Goal: Information Seeking & Learning: Compare options

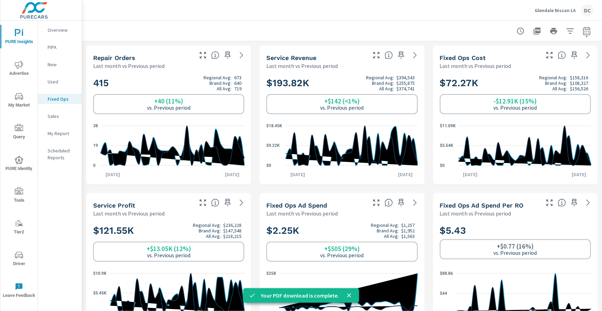
click at [550, 8] on p "Glendale Nissan LA" at bounding box center [555, 10] width 41 height 6
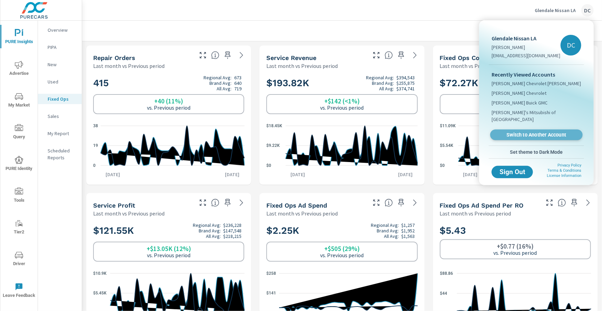
click at [538, 132] on span "Switch to Another Account" at bounding box center [536, 135] width 84 height 7
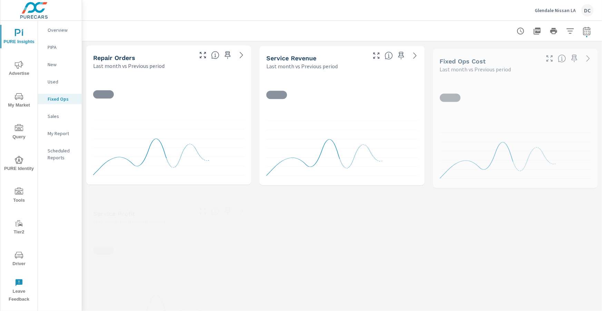
click at [566, 12] on p "Glendale Nissan LA" at bounding box center [555, 10] width 41 height 6
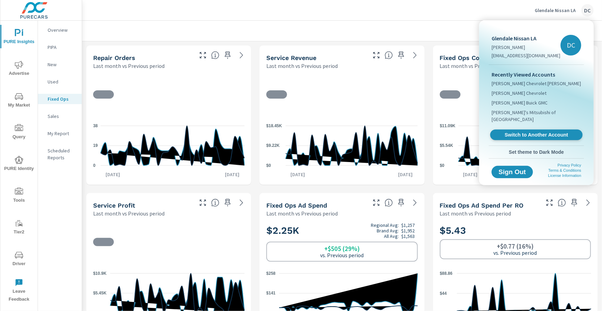
click at [545, 132] on span "Switch to Another Account" at bounding box center [536, 135] width 84 height 7
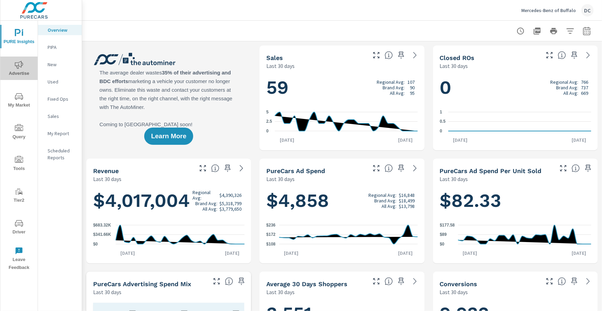
click at [17, 66] on icon "nav menu" at bounding box center [19, 65] width 8 height 8
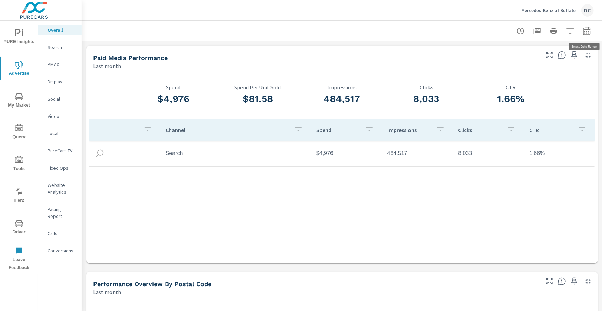
click at [587, 35] on button "button" at bounding box center [587, 31] width 14 height 14
select select "Last month"
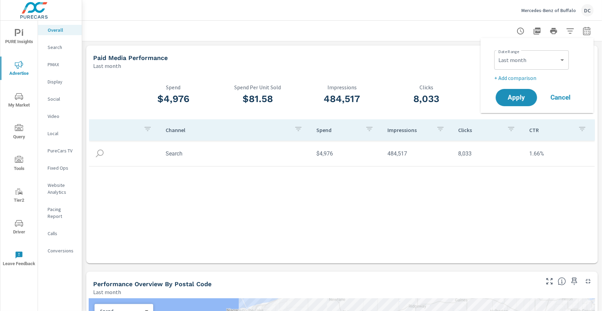
click at [530, 80] on p "+ Add comparison" at bounding box center [538, 78] width 88 height 8
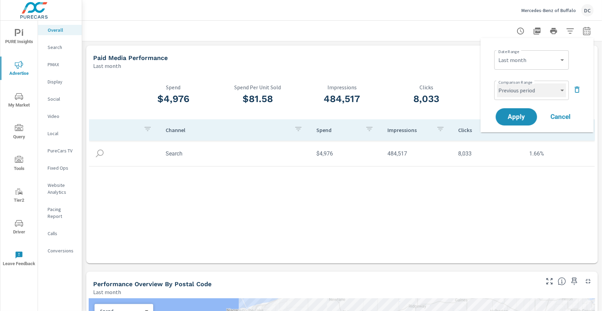
click at [530, 92] on select "Custom Previous period Previous month Previous year" at bounding box center [531, 90] width 69 height 14
click at [497, 83] on select "Custom Previous period Previous month Previous year" at bounding box center [531, 90] width 69 height 14
select select "Previous month"
click at [528, 117] on span "Apply" at bounding box center [516, 117] width 28 height 7
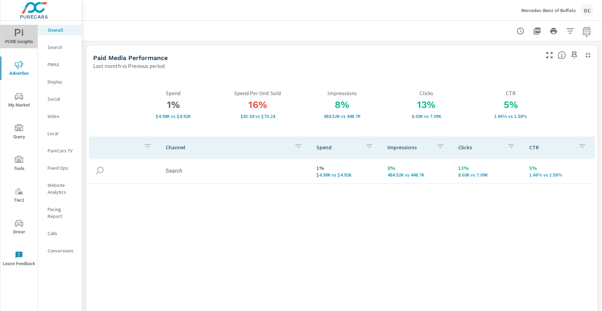
click at [22, 40] on span "PURE Insights" at bounding box center [18, 37] width 33 height 17
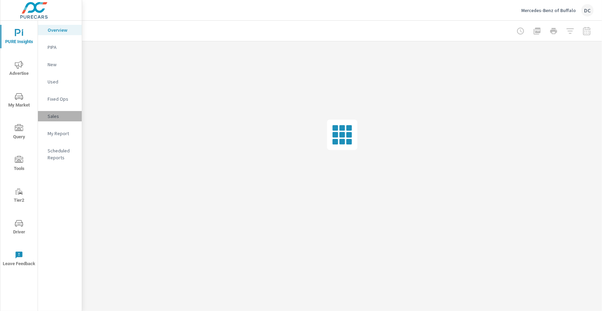
click at [54, 117] on p "Sales" at bounding box center [62, 116] width 29 height 7
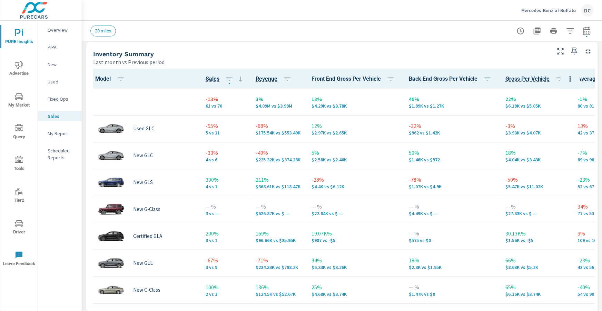
scroll to position [300, 0]
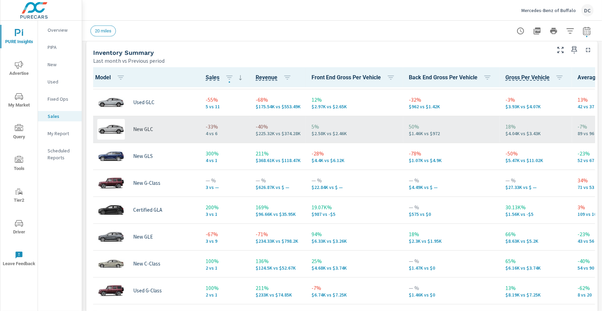
scroll to position [23, 0]
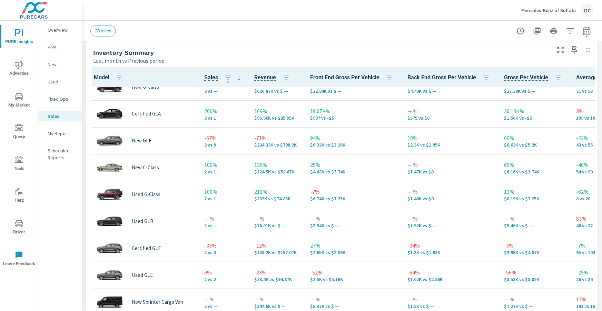
scroll to position [129, 1]
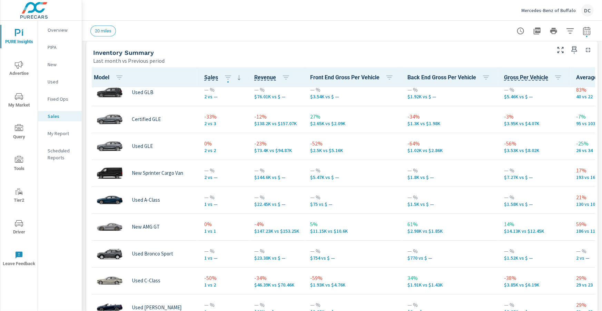
scroll to position [253, 1]
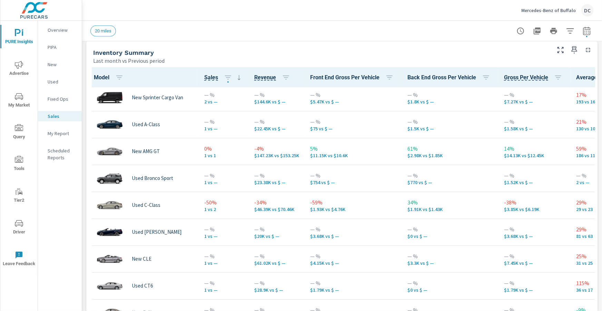
scroll to position [332, 1]
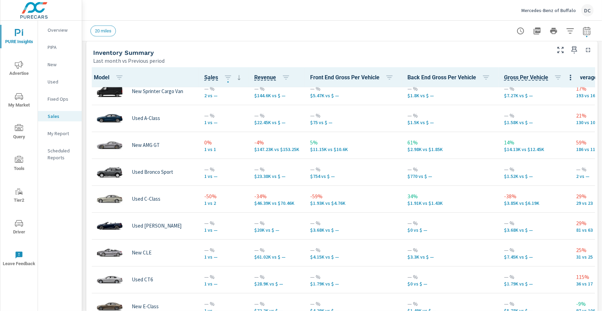
click at [56, 63] on p "New" at bounding box center [62, 64] width 29 height 7
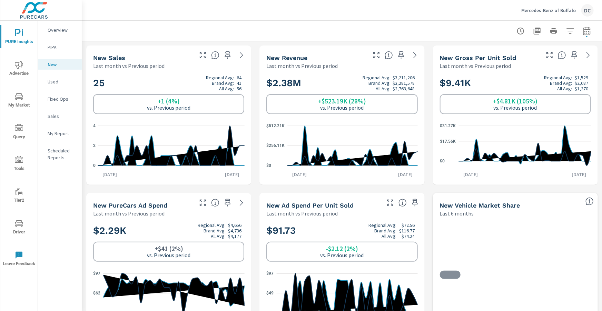
click at [55, 80] on p "Used" at bounding box center [62, 81] width 29 height 7
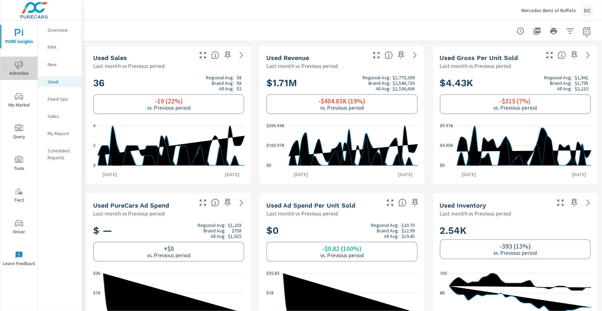
click at [20, 61] on icon "nav menu" at bounding box center [19, 65] width 8 height 8
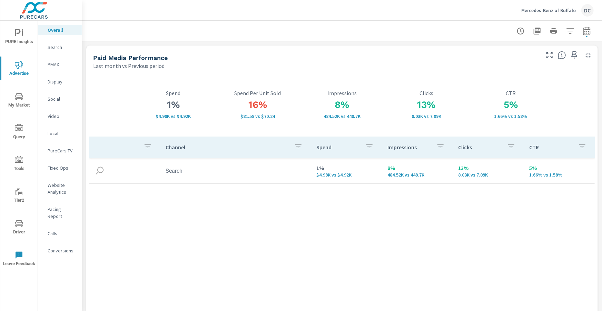
click at [60, 53] on nav "Overall Search PMAX Display Social Video Local PureCars TV Fixed Ops Website An…" at bounding box center [60, 143] width 44 height 245
click at [60, 49] on p "Search" at bounding box center [62, 47] width 29 height 7
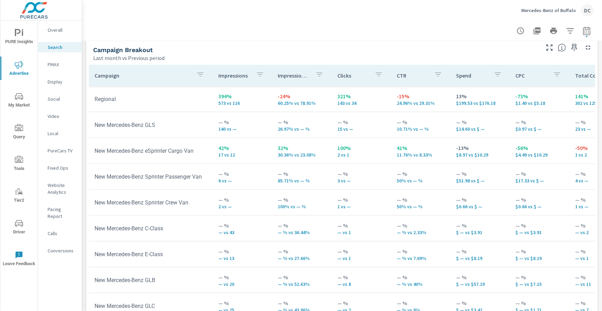
scroll to position [690, 0]
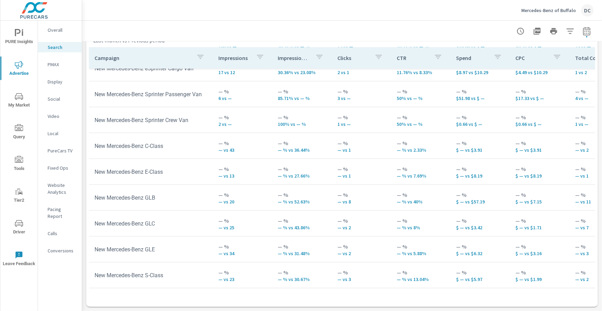
scroll to position [162, 0]
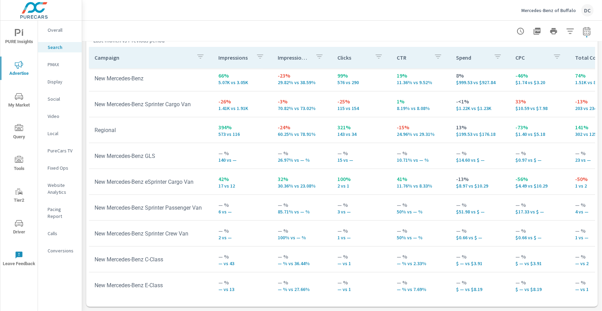
scroll to position [4, 0]
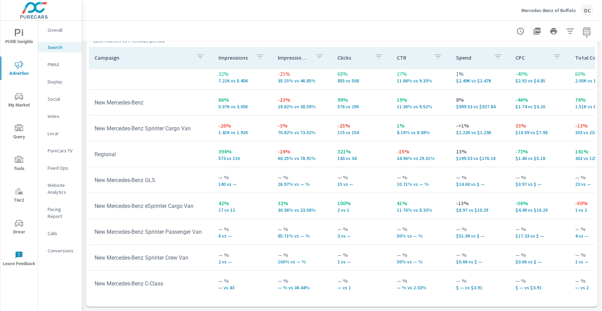
click at [52, 67] on p "PMAX" at bounding box center [62, 64] width 29 height 7
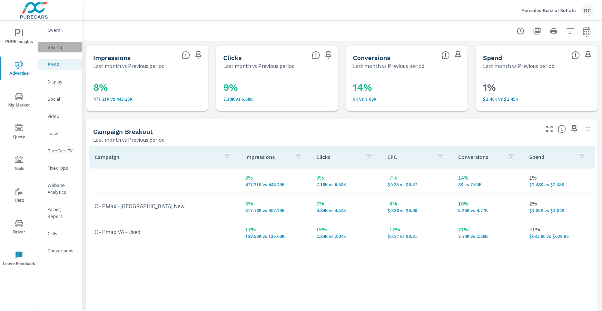
click at [58, 49] on p "Search" at bounding box center [62, 47] width 29 height 7
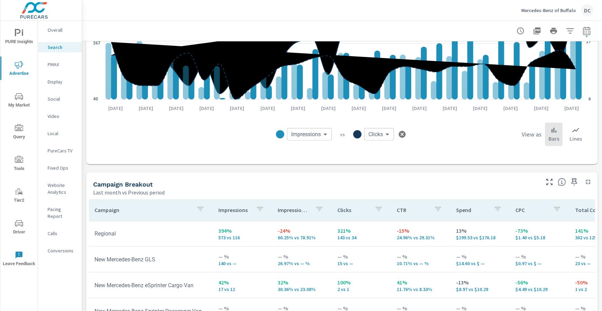
scroll to position [516, 0]
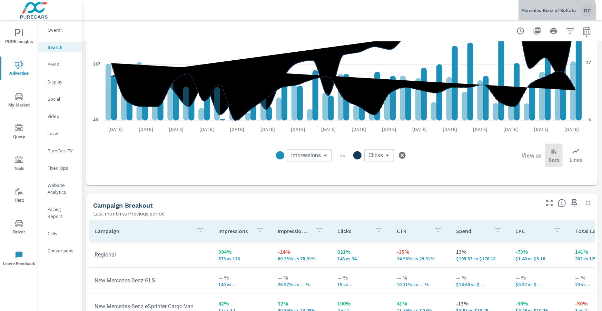
click at [555, 13] on p "Mercedes-Benz of Buffalo" at bounding box center [548, 10] width 54 height 6
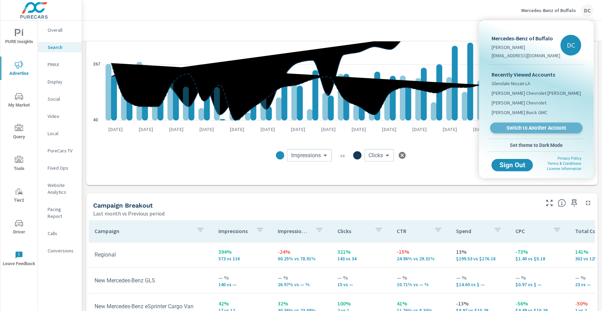
click at [536, 126] on span "Switch to Another Account" at bounding box center [536, 128] width 84 height 7
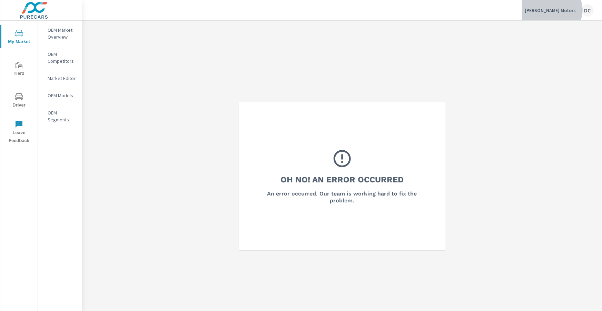
click at [569, 10] on p "Lambert Motors" at bounding box center [550, 10] width 51 height 6
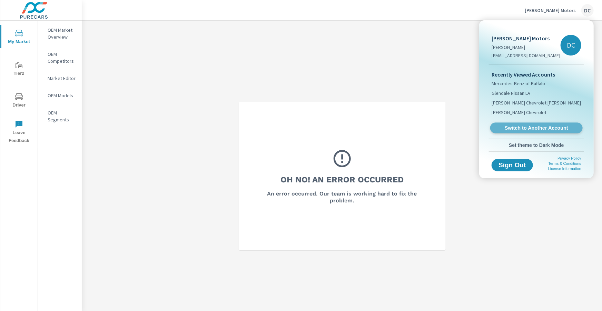
click at [560, 125] on span "Switch to Another Account" at bounding box center [536, 128] width 84 height 7
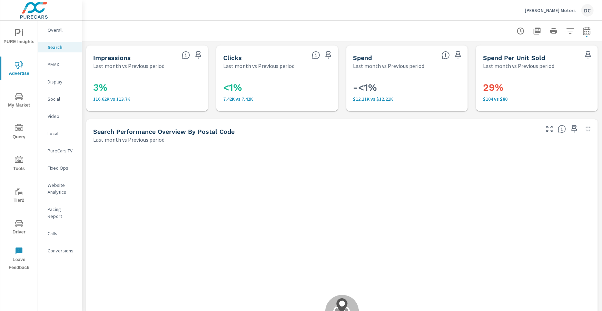
scroll to position [129, 0]
click at [59, 32] on p "Overall" at bounding box center [62, 30] width 29 height 7
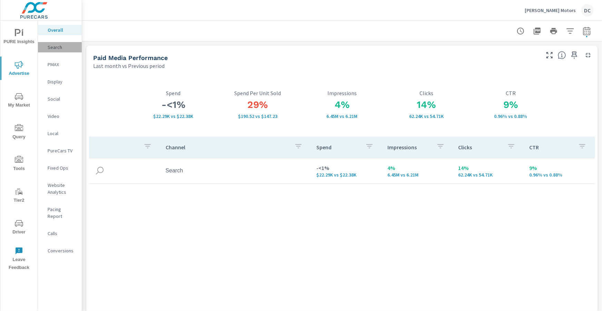
click at [59, 50] on p "Search" at bounding box center [62, 47] width 29 height 7
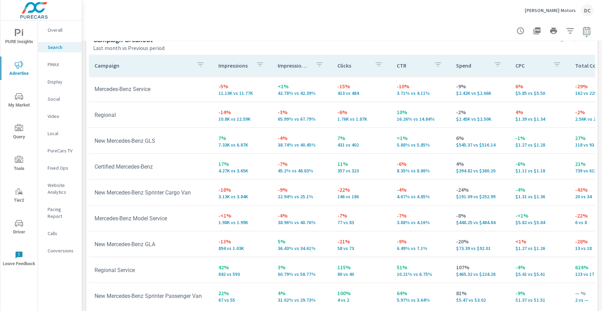
scroll to position [689, 0]
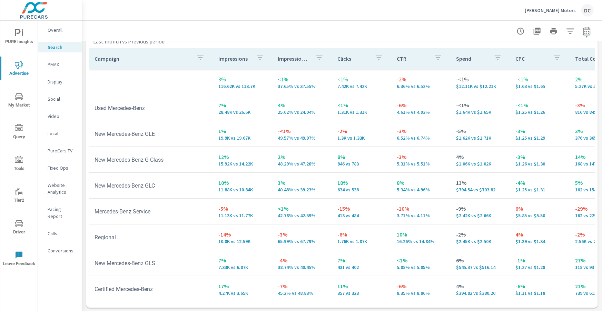
click at [59, 66] on p "PMAX" at bounding box center [62, 64] width 29 height 7
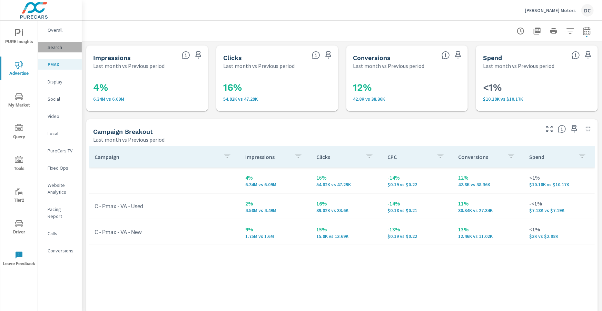
click at [53, 45] on p "Search" at bounding box center [62, 47] width 29 height 7
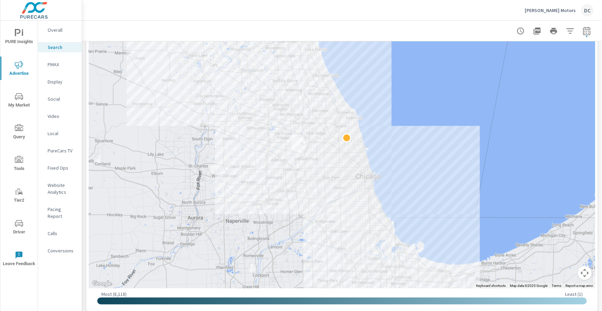
scroll to position [172, 0]
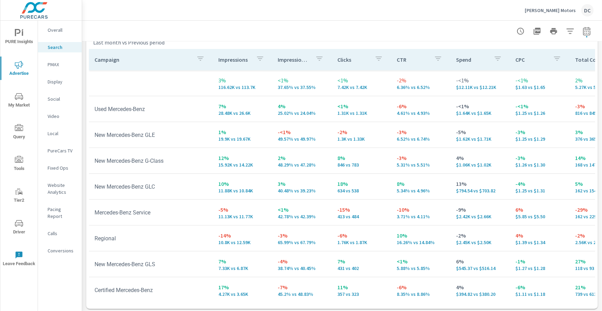
scroll to position [690, 0]
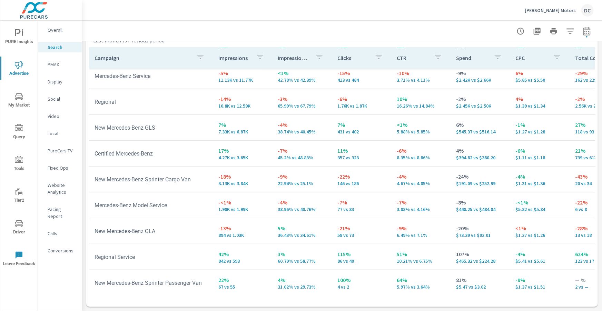
scroll to position [136, 0]
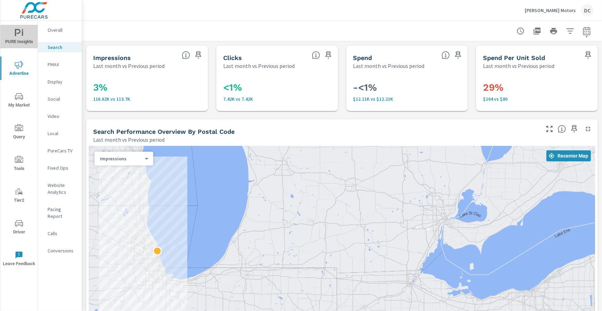
click at [20, 41] on span "PURE Insights" at bounding box center [18, 37] width 33 height 17
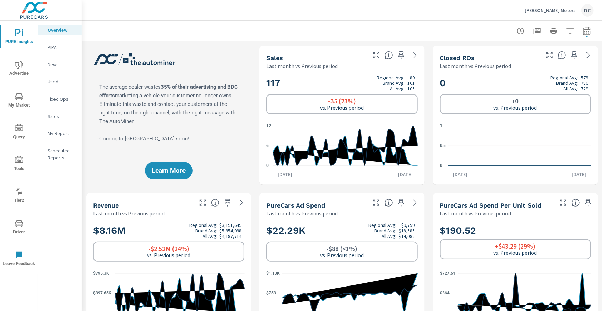
click at [59, 117] on p "Sales" at bounding box center [62, 116] width 29 height 7
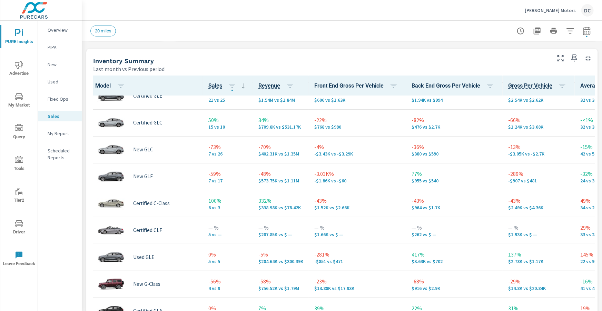
scroll to position [40, 0]
click at [58, 82] on p "Used" at bounding box center [62, 81] width 29 height 7
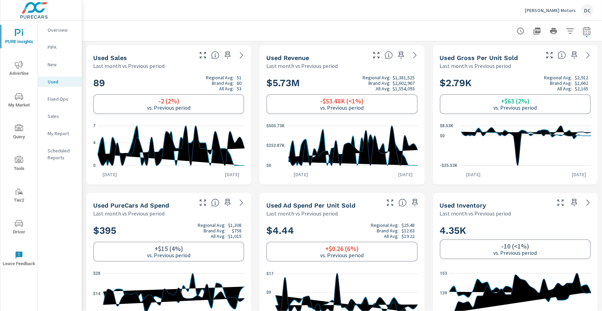
click at [52, 66] on p "New" at bounding box center [62, 64] width 29 height 7
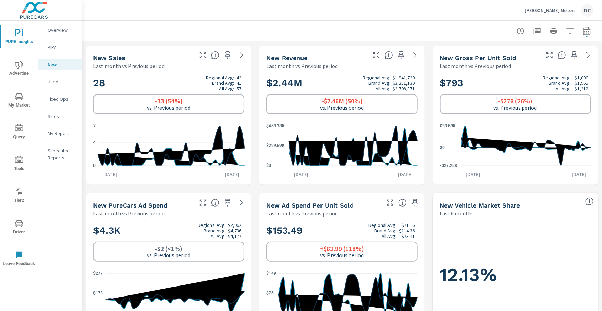
click at [60, 82] on p "Used" at bounding box center [62, 81] width 29 height 7
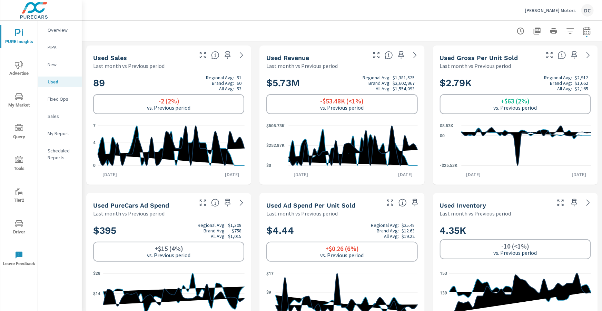
click at [56, 98] on p "Fixed Ops" at bounding box center [62, 99] width 29 height 7
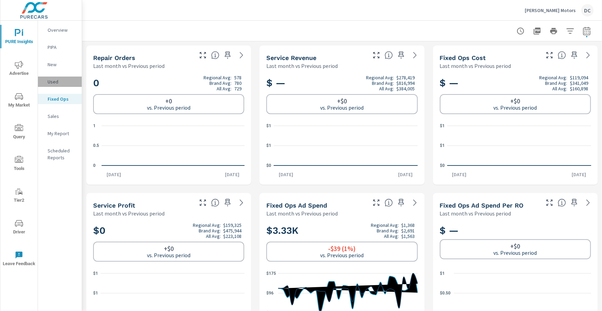
click at [55, 79] on p "Used" at bounding box center [62, 81] width 29 height 7
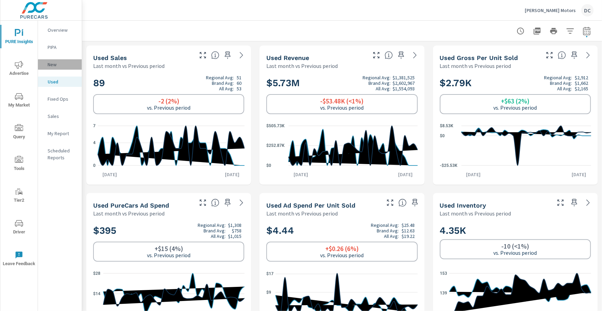
click at [57, 68] on p "New" at bounding box center [62, 64] width 29 height 7
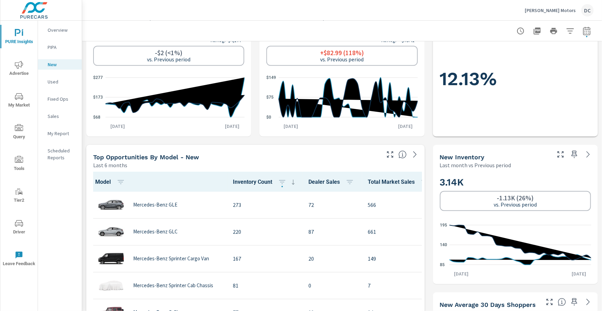
scroll to position [198, 0]
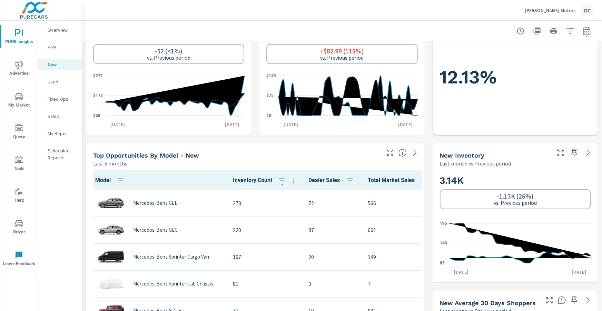
click at [55, 116] on p "Sales" at bounding box center [62, 116] width 29 height 7
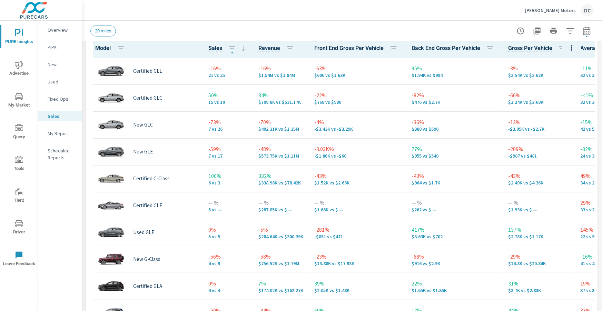
scroll to position [333, 0]
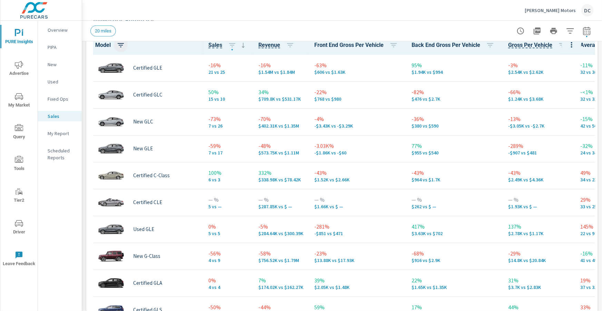
click at [123, 47] on icon "button" at bounding box center [121, 45] width 8 height 8
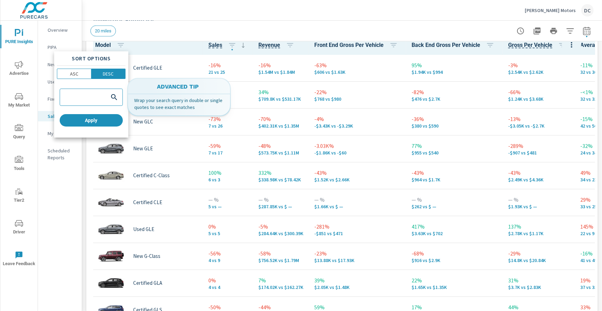
drag, startPoint x: 91, startPoint y: 97, endPoint x: 88, endPoint y: 92, distance: 5.1
click at [91, 96] on input "search" at bounding box center [84, 97] width 46 height 7
click at [88, 92] on div at bounding box center [91, 97] width 62 height 17
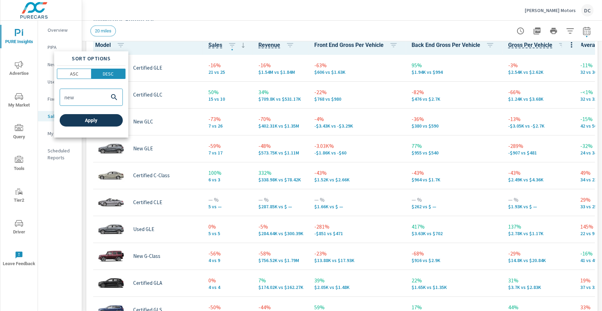
type input "new"
click at [98, 118] on span "Apply" at bounding box center [91, 120] width 58 height 6
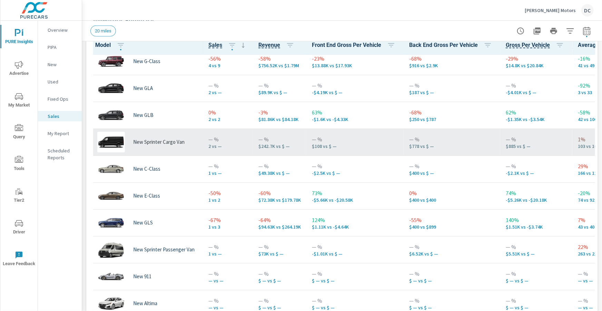
scroll to position [161, 0]
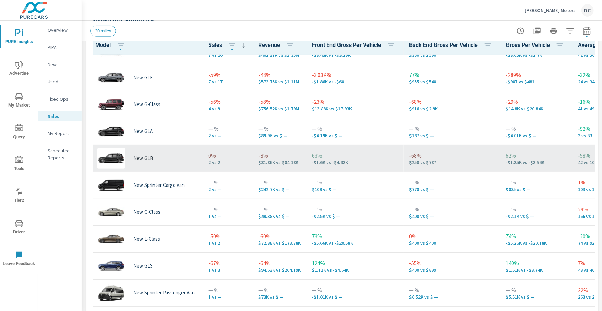
scroll to position [39, 0]
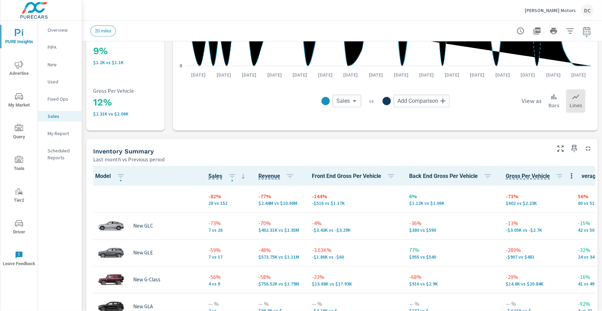
scroll to position [191, 0]
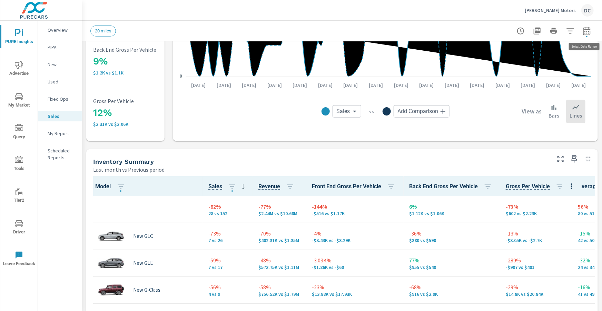
click at [586, 32] on icon "button" at bounding box center [586, 31] width 8 height 8
select select "Last month"
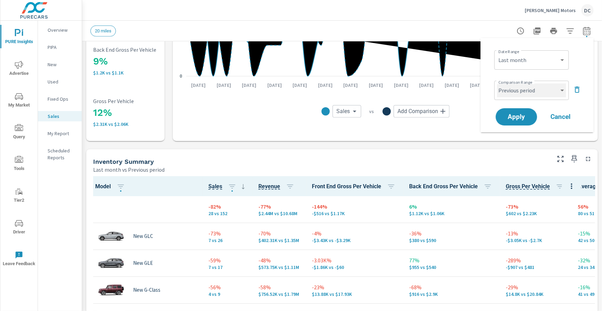
click at [560, 89] on select "Custom Previous period Previous month Previous year" at bounding box center [531, 90] width 69 height 14
click at [497, 83] on select "Custom Previous period Previous month Previous year" at bounding box center [531, 90] width 69 height 14
select select "Previous month"
click at [530, 111] on button "Apply" at bounding box center [516, 117] width 43 height 18
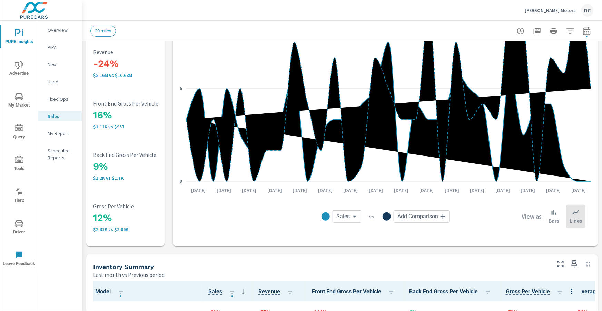
scroll to position [0, 0]
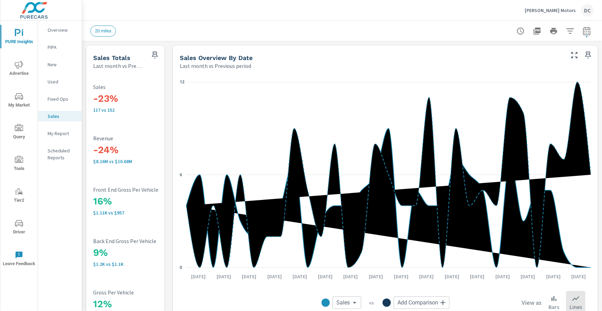
click at [590, 29] on icon "button" at bounding box center [586, 31] width 7 height 8
select select "Last month"
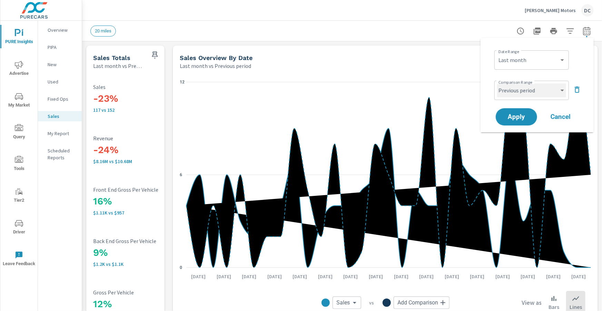
click at [557, 88] on select "Custom Previous period Previous month Previous year" at bounding box center [531, 90] width 69 height 14
click at [497, 83] on select "Custom Previous period Previous month Previous year" at bounding box center [531, 90] width 69 height 14
select select "Previous month"
click at [508, 114] on span "Apply" at bounding box center [516, 117] width 28 height 7
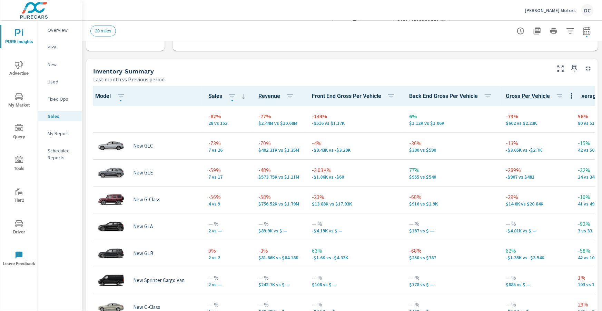
scroll to position [284, 0]
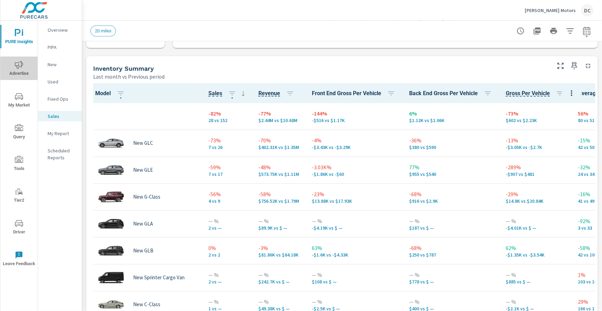
click at [23, 67] on span "Advertise" at bounding box center [18, 69] width 33 height 17
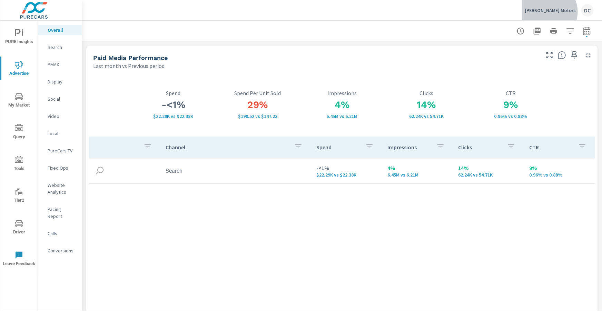
click at [568, 12] on p "[PERSON_NAME] Motors" at bounding box center [550, 10] width 51 height 6
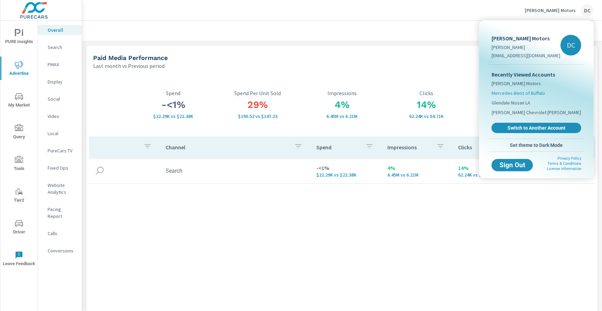
click at [514, 92] on span "Mercedes-Benz of Buffalo" at bounding box center [517, 93] width 53 height 7
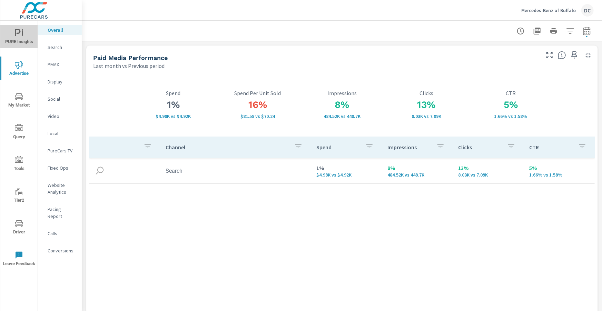
click at [12, 30] on span "PURE Insights" at bounding box center [18, 37] width 33 height 17
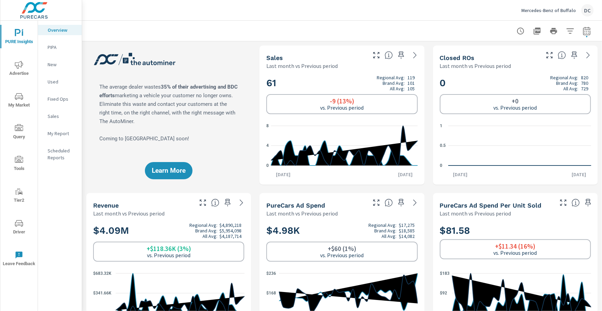
click at [56, 117] on p "Sales" at bounding box center [62, 116] width 29 height 7
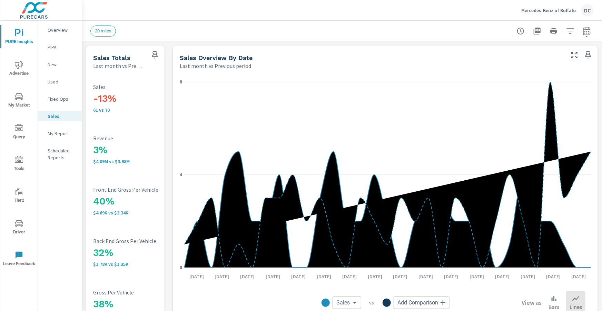
scroll to position [319, 0]
click at [12, 58] on button "Advertise" at bounding box center [18, 68] width 37 height 23
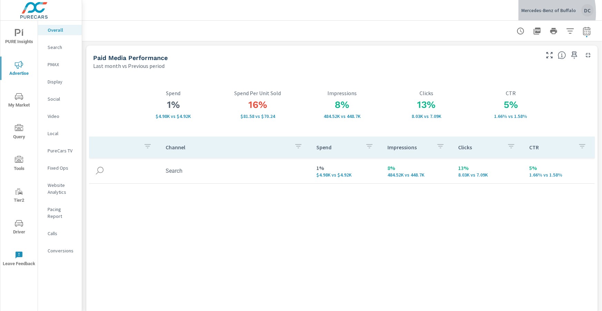
click at [533, 12] on p "Mercedes-Benz of Buffalo" at bounding box center [548, 10] width 54 height 6
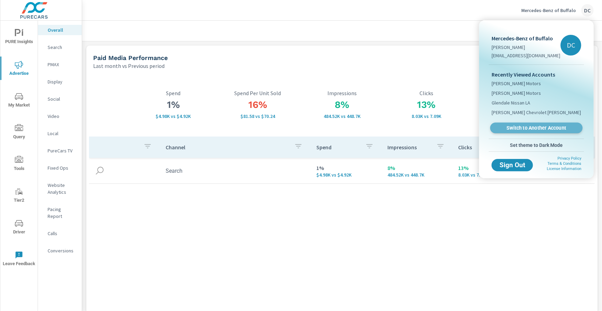
click at [539, 125] on span "Switch to Another Account" at bounding box center [536, 128] width 84 height 7
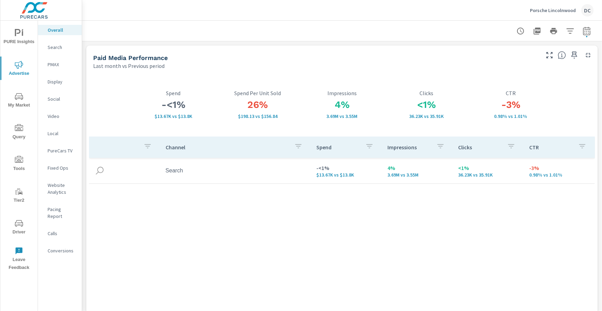
click at [57, 67] on p "PMAX" at bounding box center [62, 64] width 29 height 7
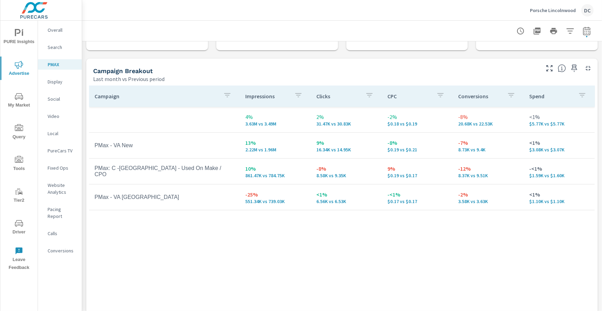
scroll to position [62, 0]
click at [62, 50] on p "Search" at bounding box center [62, 47] width 29 height 7
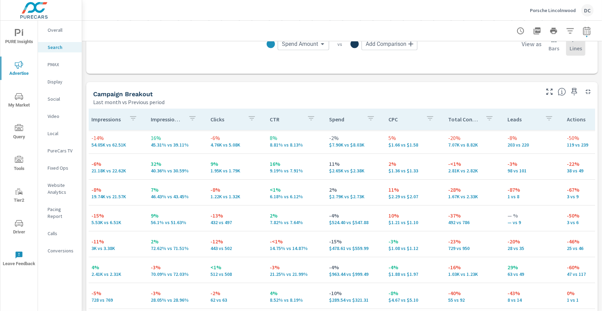
scroll to position [2, 129]
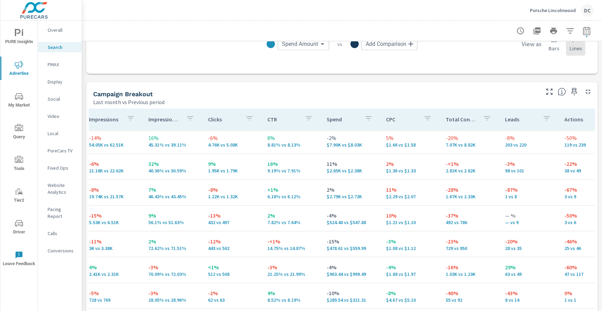
click at [24, 34] on span "PURE Insights" at bounding box center [18, 37] width 33 height 17
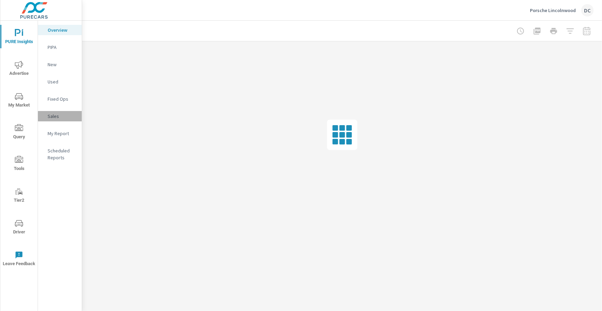
click at [58, 118] on p "Sales" at bounding box center [62, 116] width 29 height 7
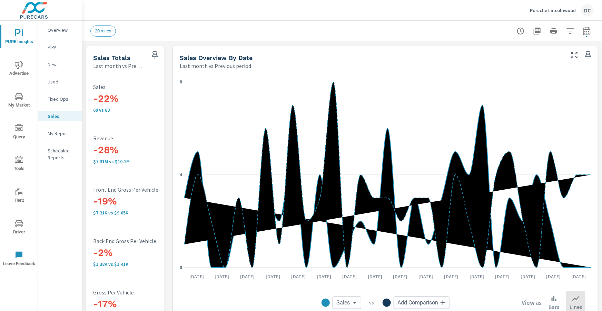
click at [52, 64] on p "New" at bounding box center [62, 64] width 29 height 7
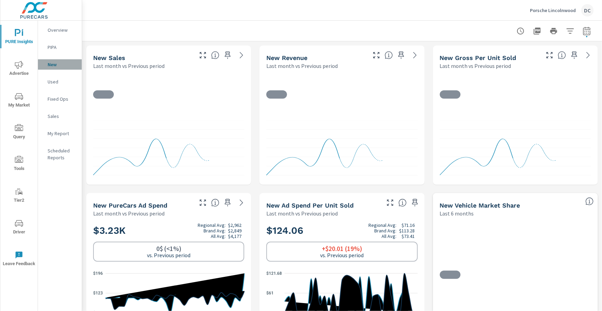
click at [52, 64] on p "New" at bounding box center [62, 64] width 29 height 7
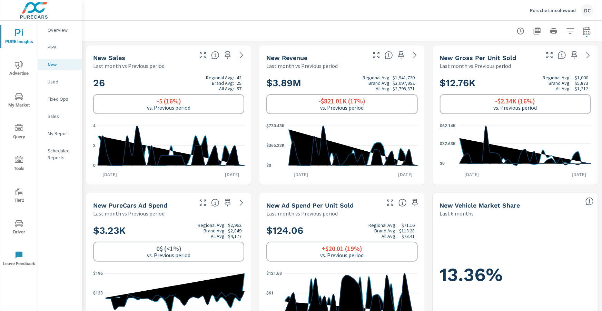
click at [55, 80] on p "Used" at bounding box center [62, 81] width 29 height 7
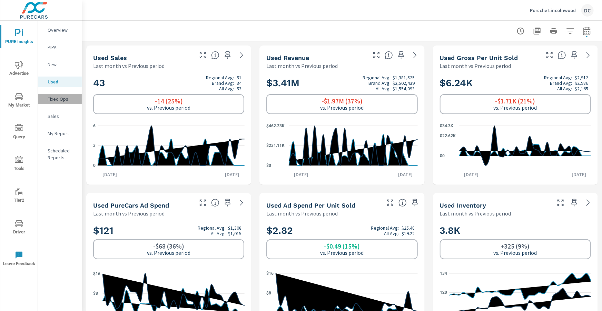
click at [58, 97] on p "Fixed Ops" at bounding box center [62, 99] width 29 height 7
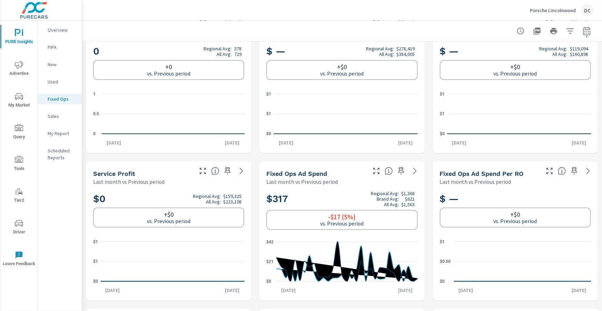
scroll to position [7, 0]
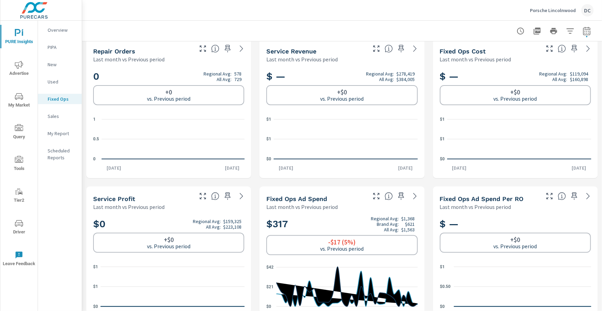
click at [21, 64] on icon "nav menu" at bounding box center [19, 65] width 8 height 8
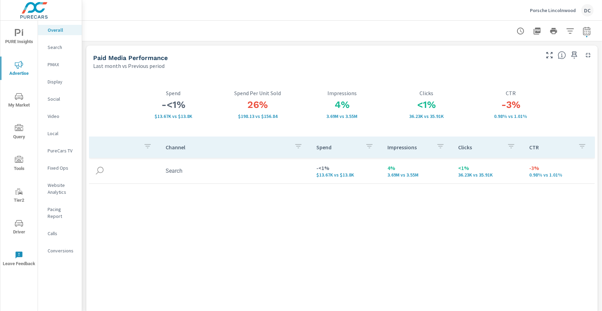
click at [64, 47] on p "Search" at bounding box center [62, 47] width 29 height 7
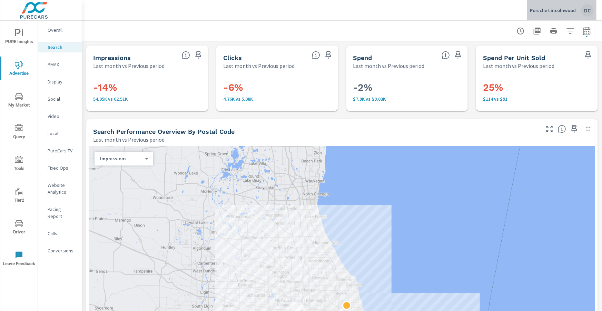
click at [568, 10] on p "Porsche Lincolnwood" at bounding box center [553, 10] width 46 height 6
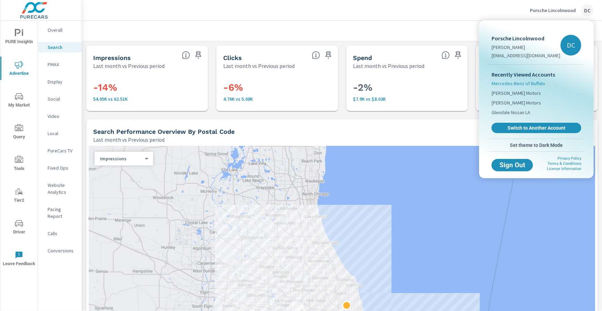
click at [519, 84] on span "Mercedes-Benz of Buffalo" at bounding box center [517, 83] width 53 height 7
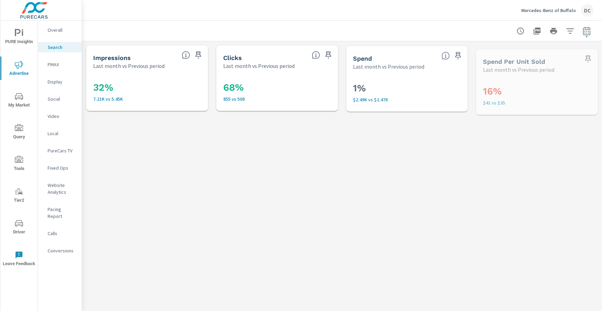
scroll to position [78, 0]
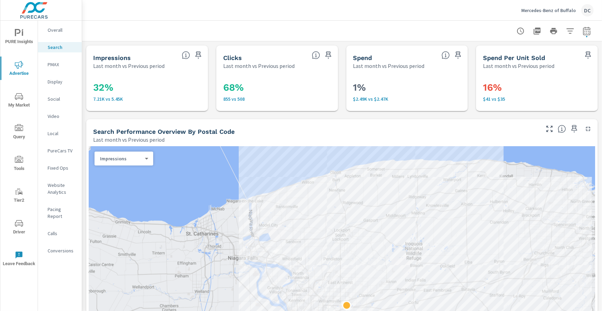
click at [53, 27] on p "Overall" at bounding box center [62, 30] width 29 height 7
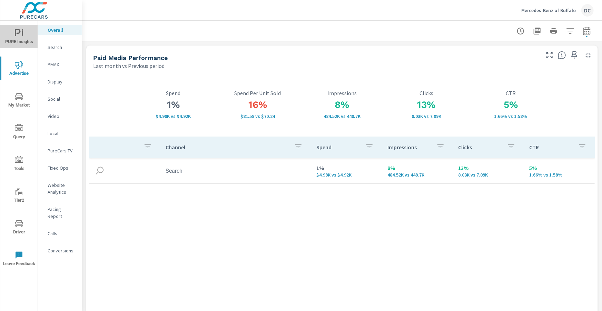
click at [23, 34] on icon "nav menu" at bounding box center [22, 33] width 1 height 5
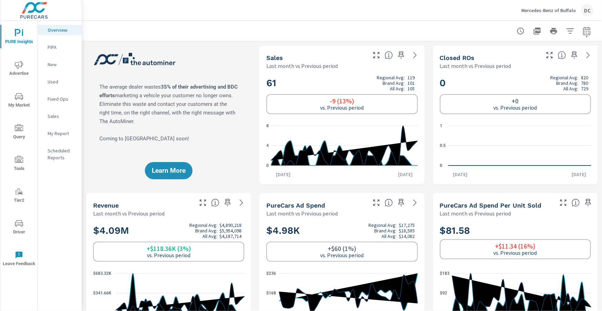
click at [53, 116] on p "Sales" at bounding box center [62, 116] width 29 height 7
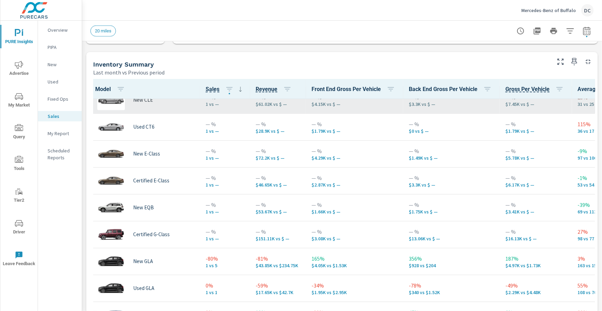
scroll to position [496, 0]
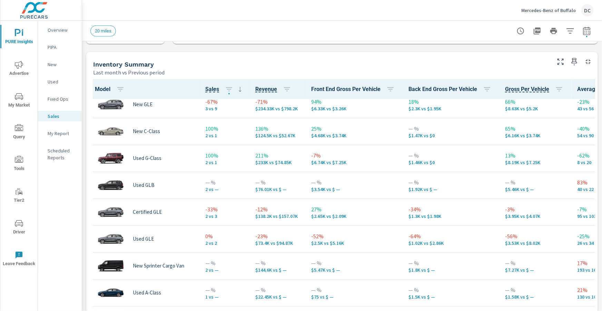
scroll to position [142, 0]
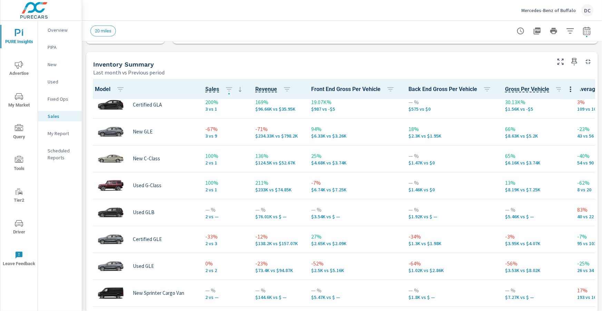
click at [20, 64] on icon "nav menu" at bounding box center [19, 65] width 8 height 8
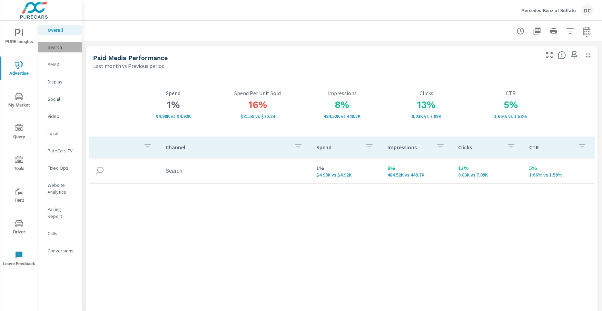
click at [53, 48] on p "Search" at bounding box center [62, 47] width 29 height 7
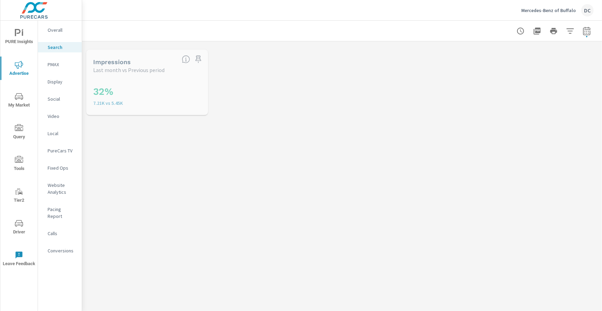
scroll to position [78, 0]
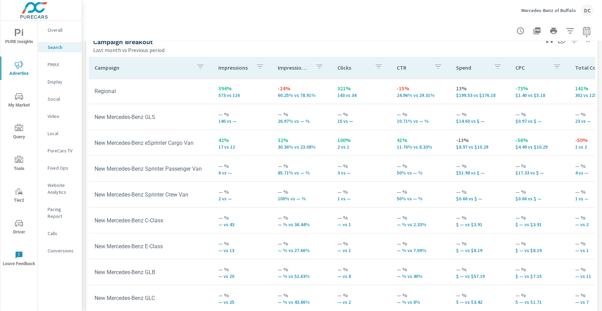
scroll to position [685, 0]
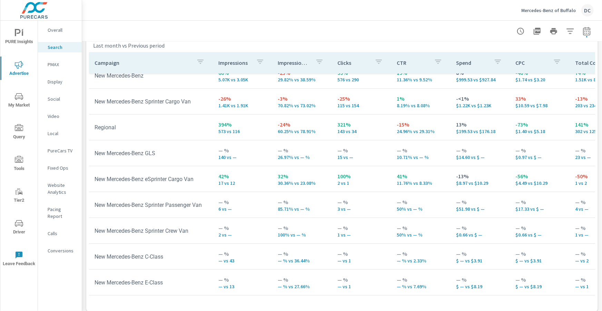
scroll to position [36, 0]
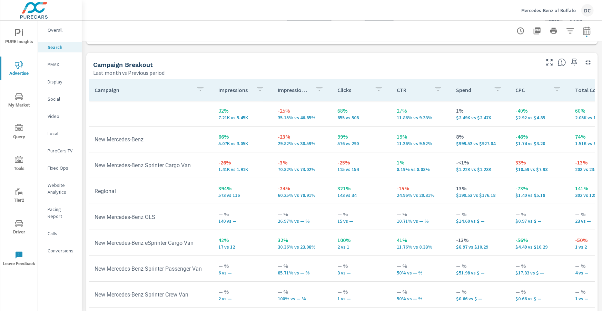
scroll to position [656, 0]
click at [58, 64] on p "PMAX" at bounding box center [62, 64] width 29 height 7
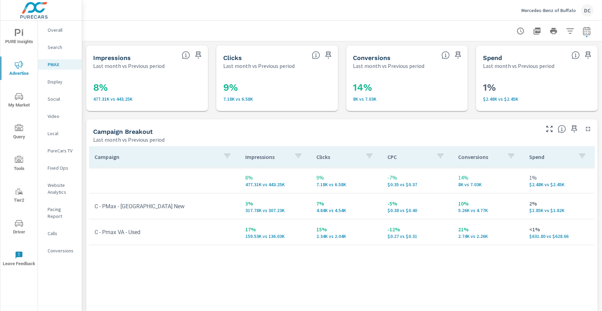
click at [18, 39] on span "PURE Insights" at bounding box center [18, 37] width 33 height 17
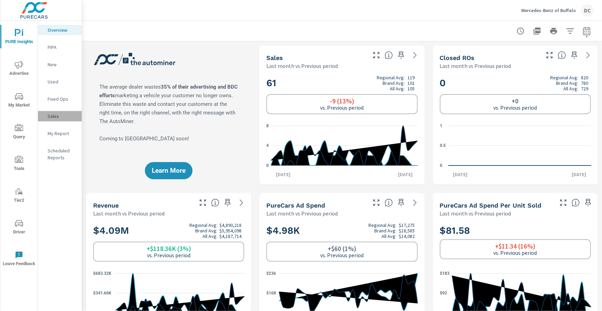
click at [55, 115] on p "Sales" at bounding box center [62, 116] width 29 height 7
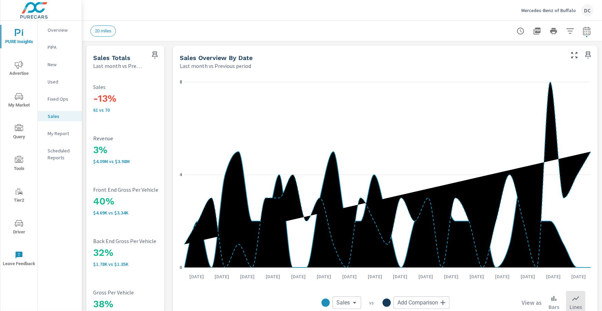
click at [51, 84] on p "Used" at bounding box center [62, 81] width 29 height 7
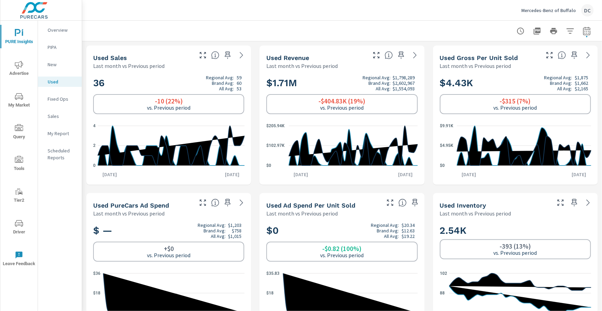
click at [57, 116] on p "Sales" at bounding box center [62, 116] width 29 height 7
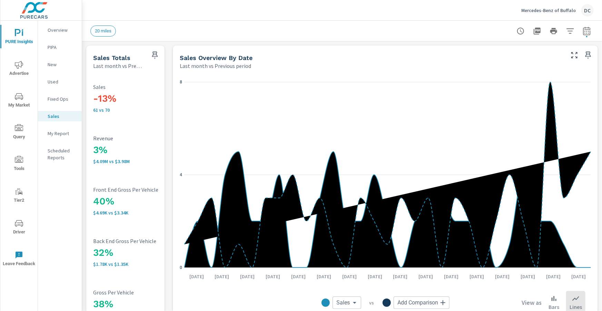
scroll to position [133, 0]
click at [23, 68] on span "Advertise" at bounding box center [18, 69] width 33 height 17
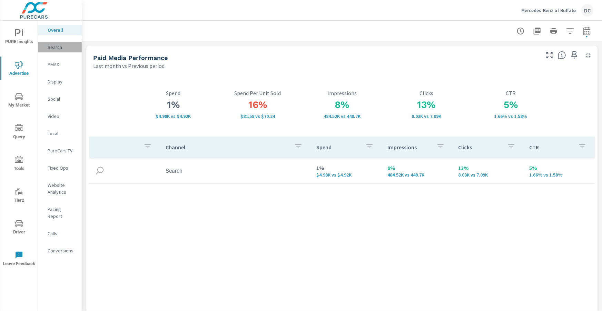
click at [58, 48] on p "Search" at bounding box center [62, 47] width 29 height 7
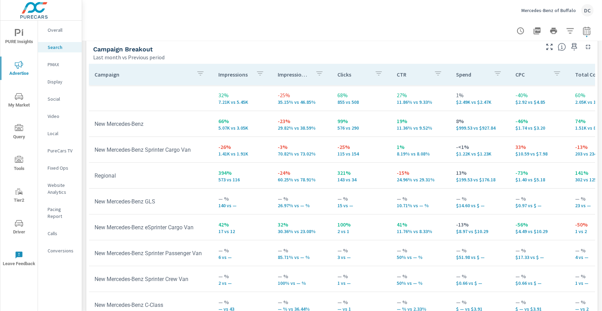
scroll to position [0, 0]
click at [23, 34] on span "PURE Insights" at bounding box center [18, 37] width 33 height 17
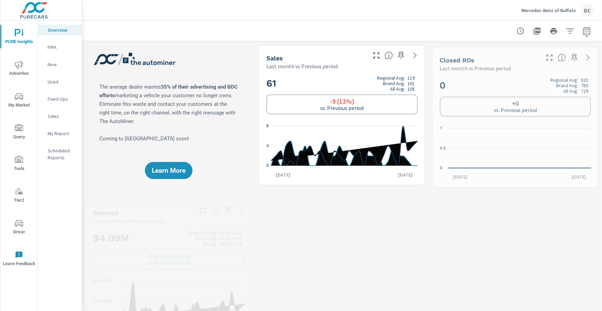
click at [54, 118] on p "Sales" at bounding box center [62, 116] width 29 height 7
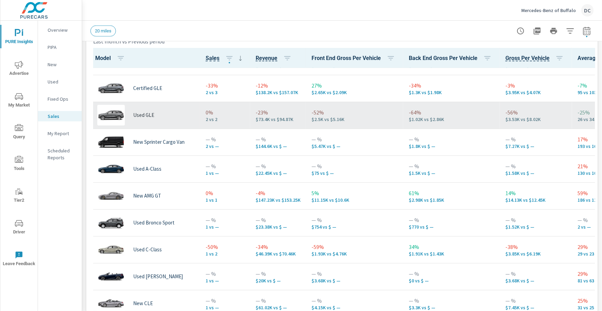
scroll to position [296, 0]
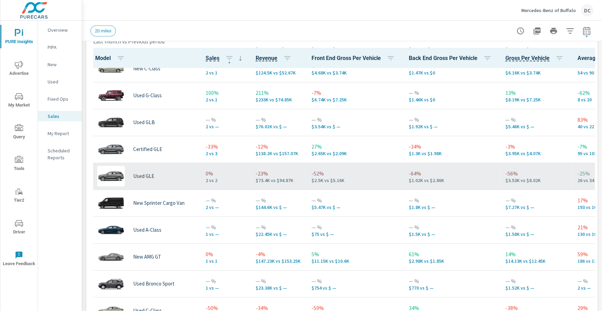
scroll to position [204, 0]
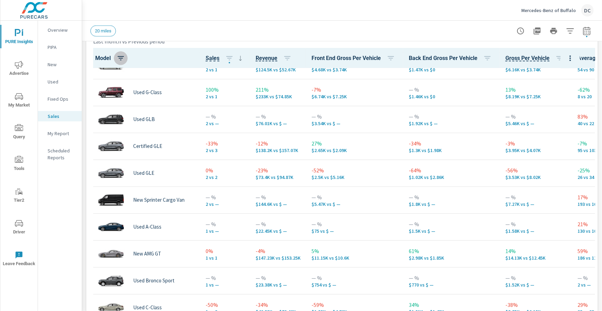
click at [122, 58] on icon "button" at bounding box center [121, 58] width 8 height 8
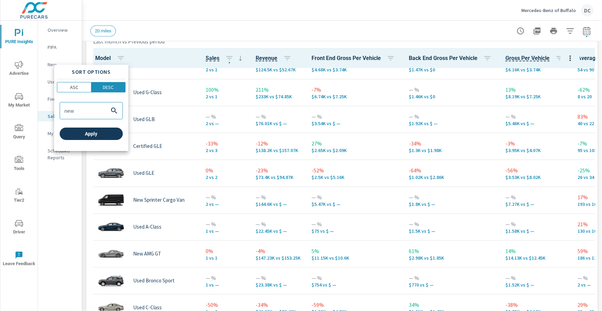
type input "new"
click at [88, 130] on button "Apply" at bounding box center [91, 134] width 63 height 12
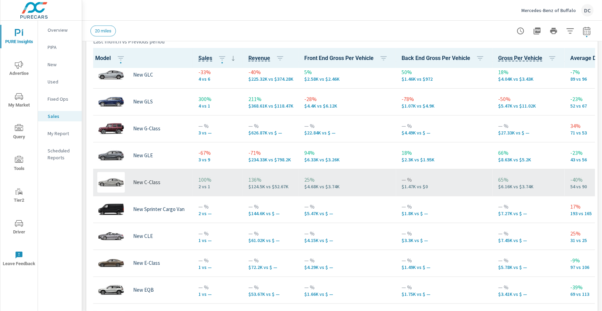
scroll to position [15, 0]
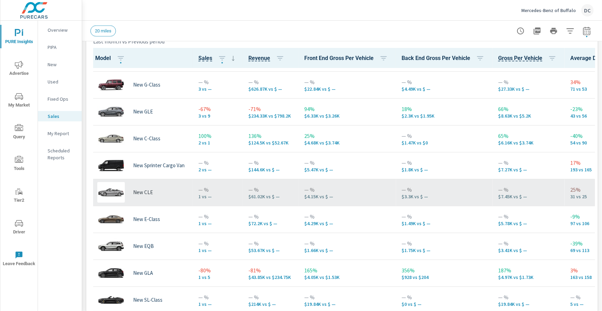
scroll to position [83, 0]
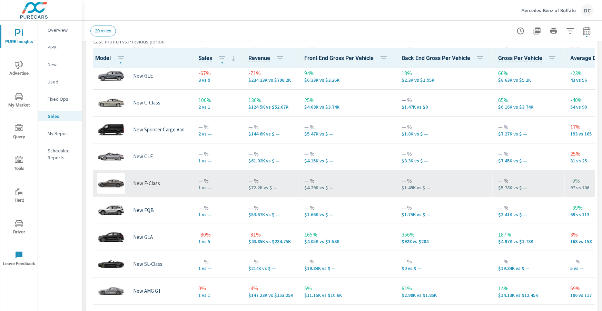
scroll to position [118, 0]
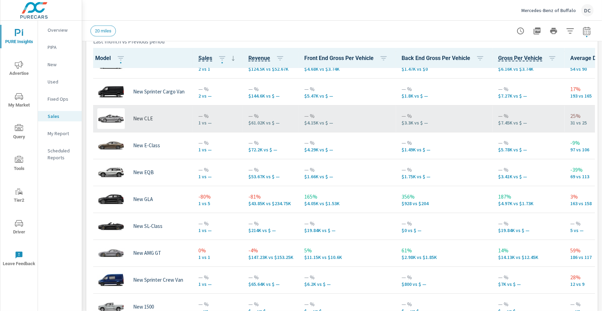
scroll to position [151, 0]
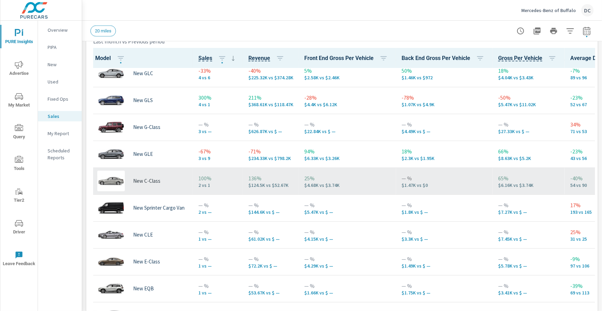
scroll to position [13, 0]
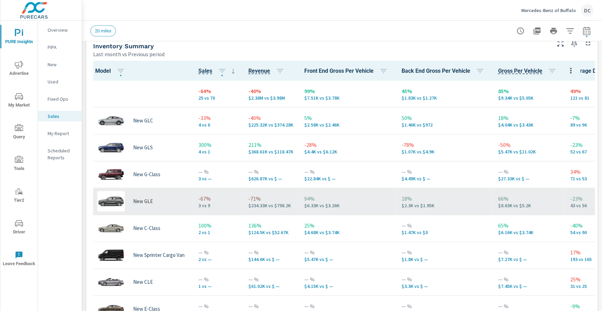
scroll to position [306, 0]
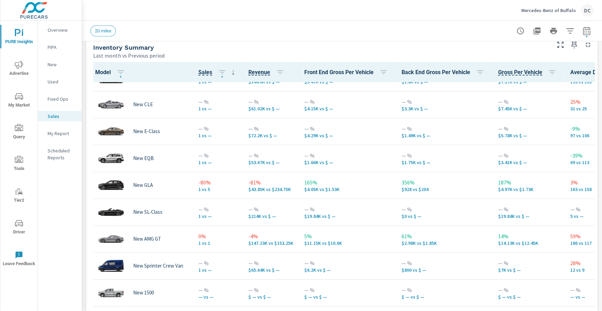
scroll to position [83, 0]
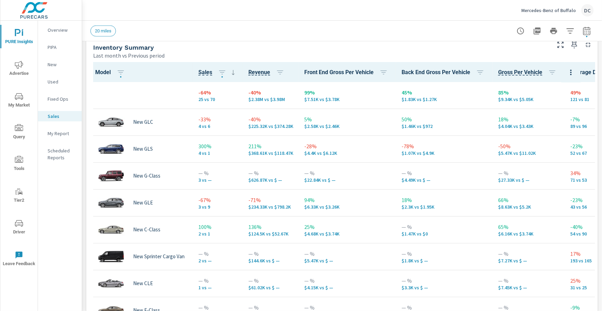
click at [19, 68] on icon "nav menu" at bounding box center [19, 65] width 8 height 8
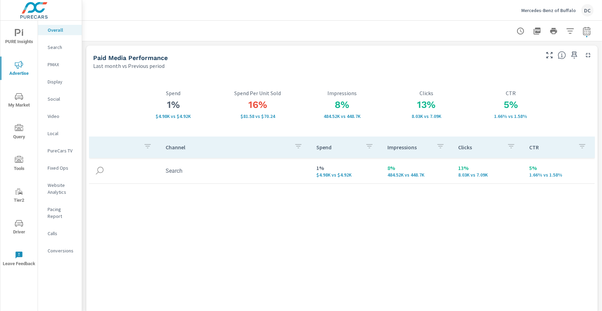
click at [58, 70] on nav "Overall Search PMAX Display Social Video Local PureCars TV Fixed Ops Website An…" at bounding box center [60, 143] width 44 height 245
click at [56, 65] on p "PMAX" at bounding box center [62, 64] width 29 height 7
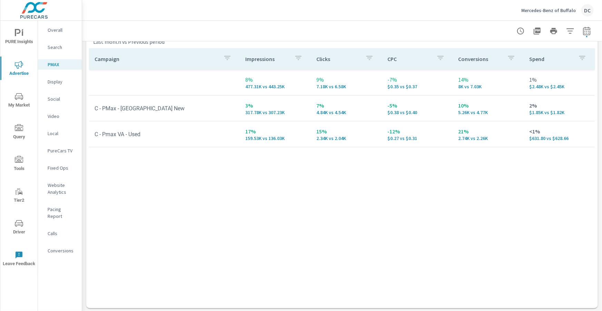
scroll to position [99, 0]
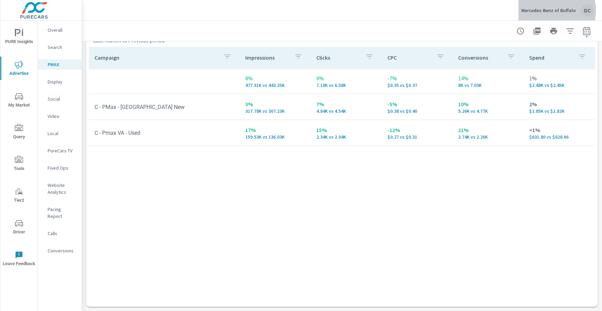
click at [555, 10] on p "Mercedes-Benz of Buffalo" at bounding box center [548, 10] width 54 height 6
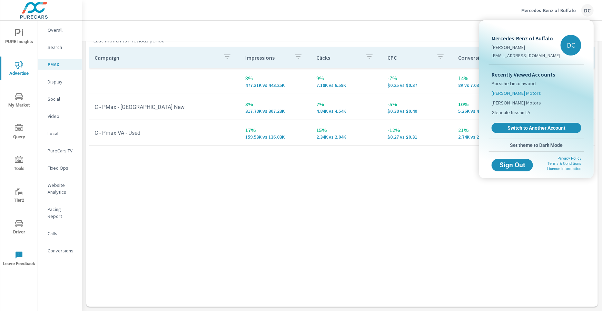
click at [511, 95] on span "[PERSON_NAME] Motors" at bounding box center [515, 93] width 49 height 7
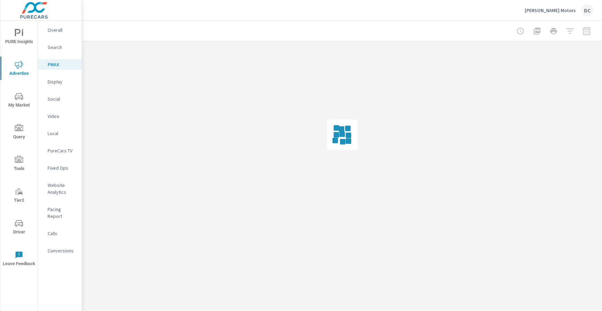
click at [56, 30] on p "Overall" at bounding box center [62, 30] width 29 height 7
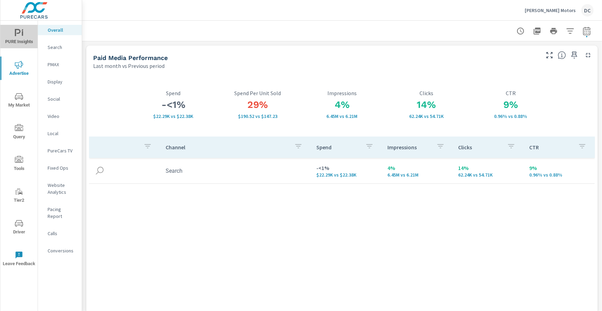
click at [26, 37] on span "PURE Insights" at bounding box center [18, 37] width 33 height 17
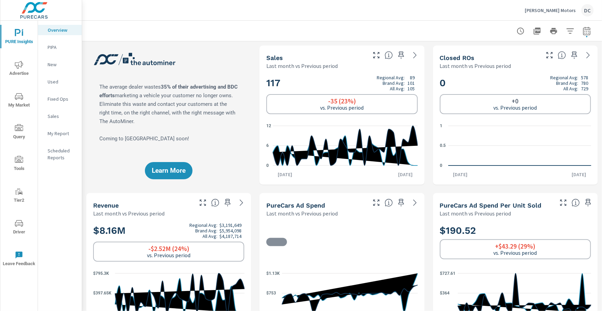
click at [53, 115] on p "Sales" at bounding box center [62, 116] width 29 height 7
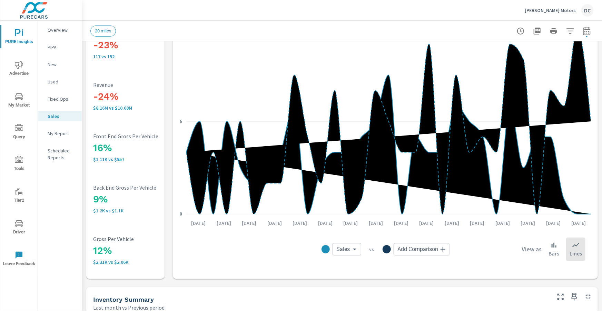
scroll to position [61, 0]
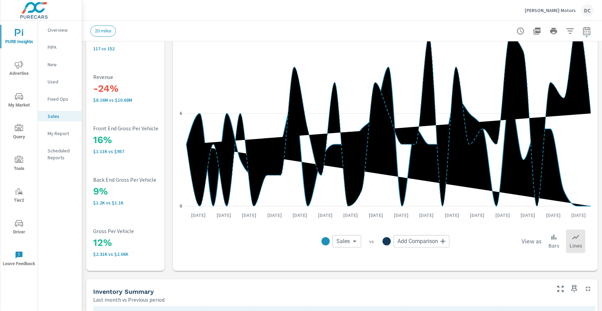
click at [56, 66] on p "New" at bounding box center [62, 64] width 29 height 7
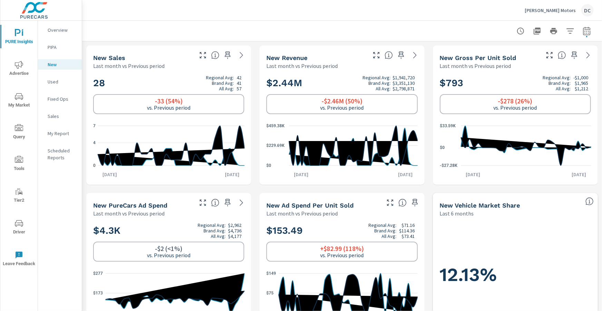
click at [55, 116] on p "Sales" at bounding box center [62, 116] width 29 height 7
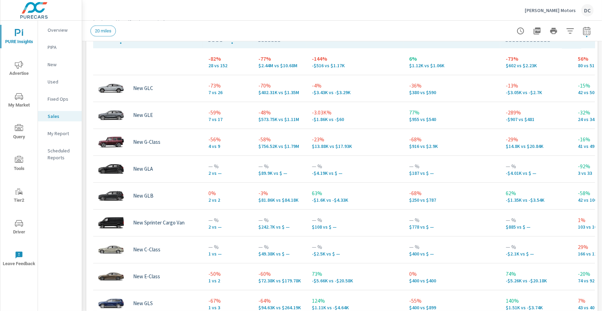
scroll to position [340, 0]
click at [21, 63] on icon "nav menu" at bounding box center [19, 65] width 8 height 8
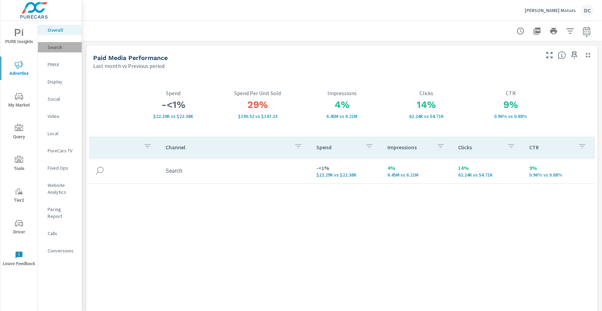
click at [55, 45] on p "Search" at bounding box center [62, 47] width 29 height 7
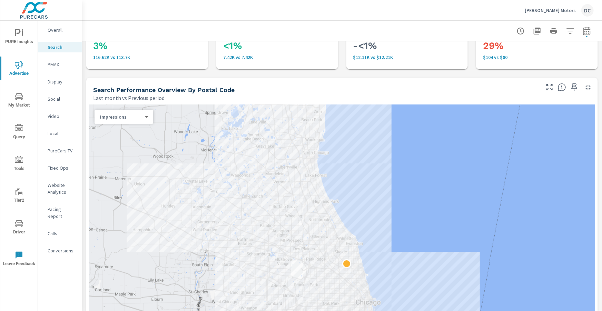
scroll to position [48, 0]
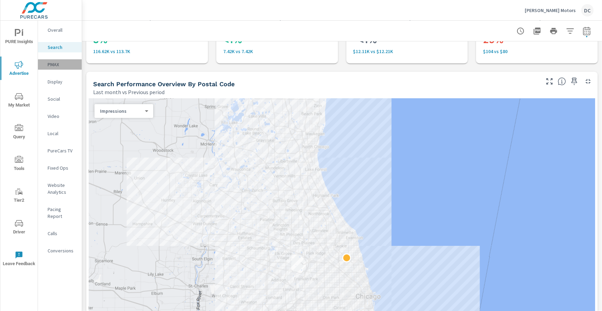
click at [57, 64] on p "PMAX" at bounding box center [62, 64] width 29 height 7
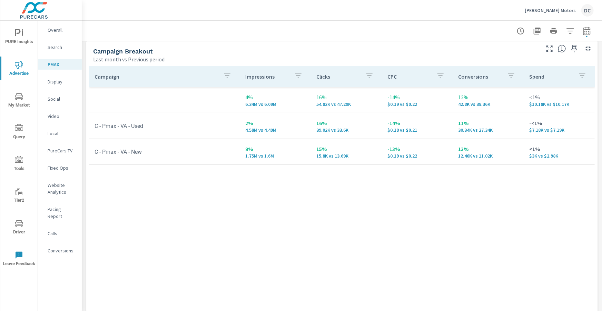
scroll to position [99, 0]
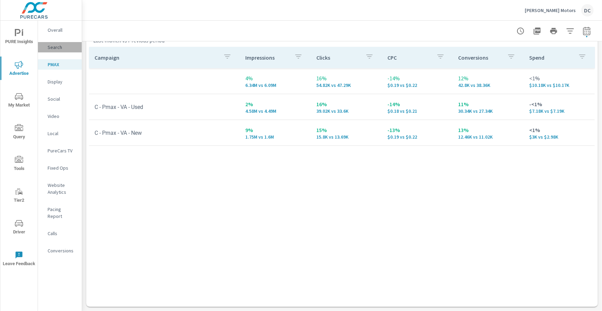
click at [59, 50] on p "Search" at bounding box center [62, 47] width 29 height 7
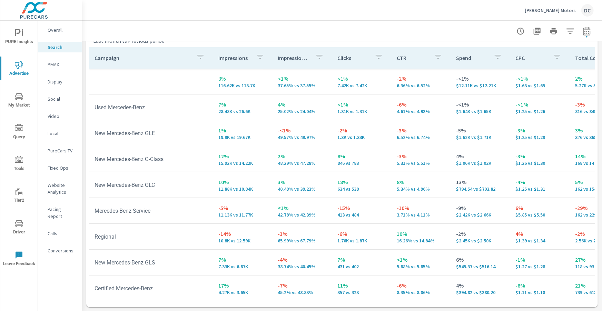
scroll to position [683, 0]
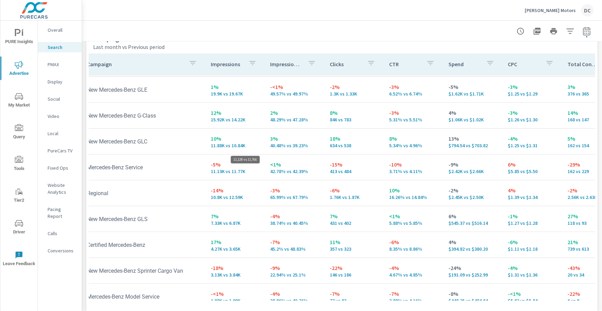
scroll to position [50, 15]
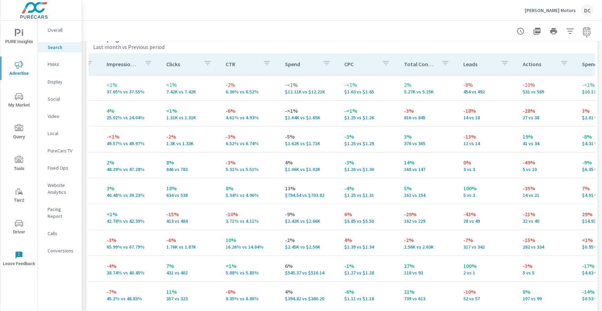
scroll to position [0, 170]
click at [57, 28] on p "Overall" at bounding box center [62, 30] width 29 height 7
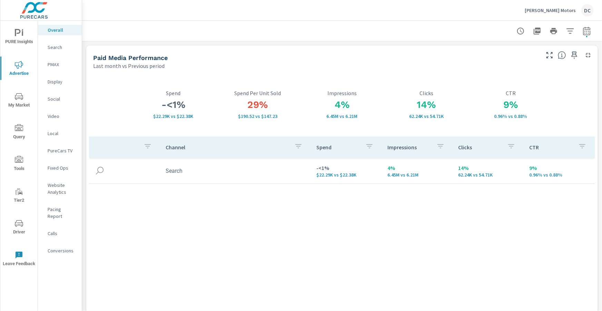
click at [573, 12] on p "[PERSON_NAME] Motors" at bounding box center [550, 10] width 51 height 6
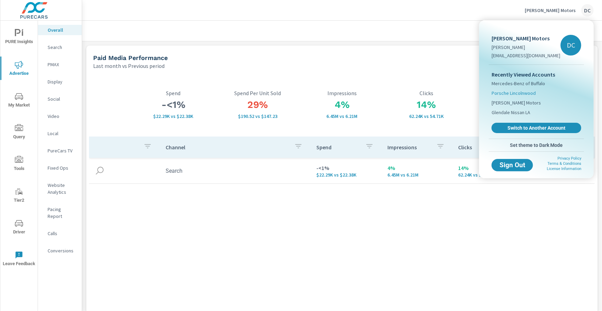
click at [513, 94] on span "Porsche Lincolnwood" at bounding box center [513, 93] width 44 height 7
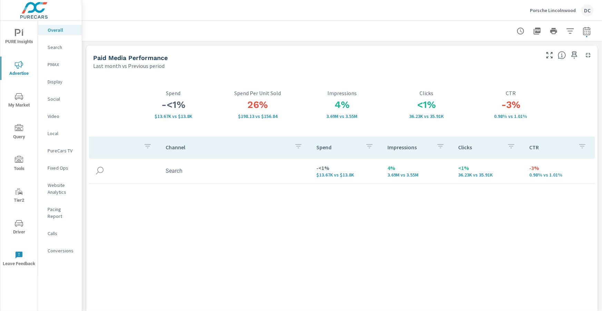
click at [51, 62] on p "PMAX" at bounding box center [62, 64] width 29 height 7
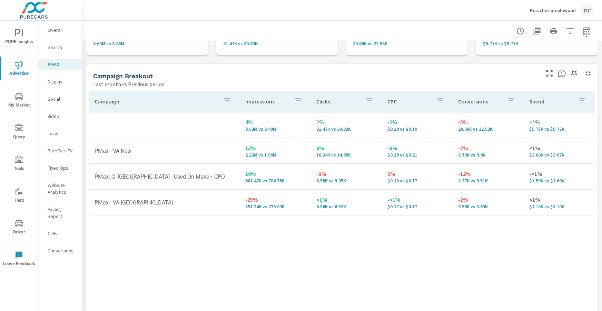
scroll to position [57, 0]
click at [57, 49] on p "Search" at bounding box center [62, 47] width 29 height 7
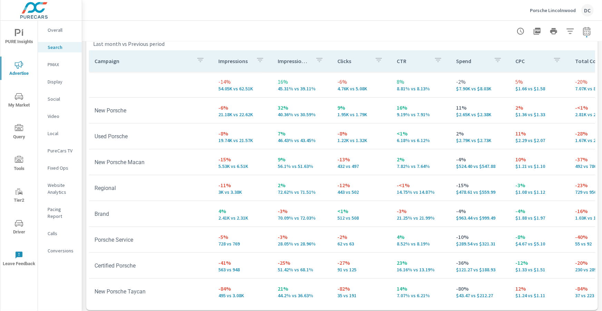
scroll to position [687, 0]
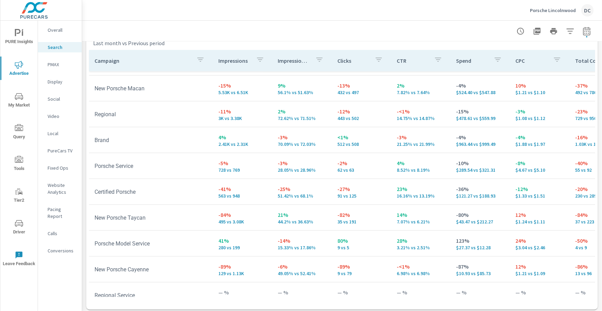
scroll to position [84, 0]
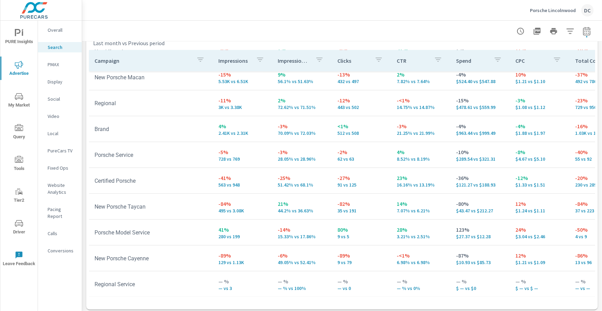
click at [24, 33] on span "PURE Insights" at bounding box center [18, 37] width 33 height 17
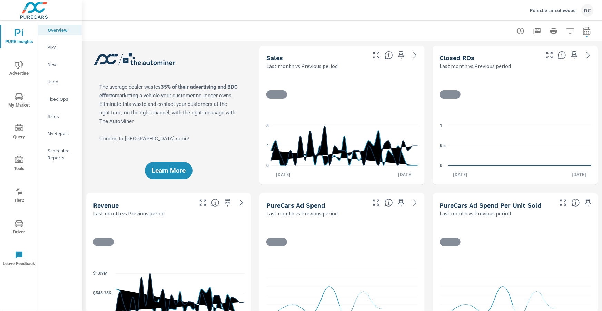
click at [56, 120] on div "Sales" at bounding box center [60, 116] width 44 height 10
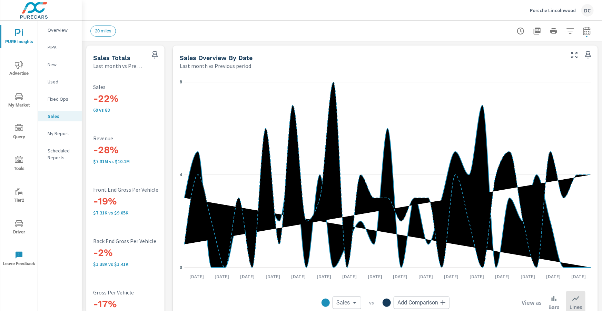
click at [18, 62] on icon "nav menu" at bounding box center [19, 65] width 8 height 8
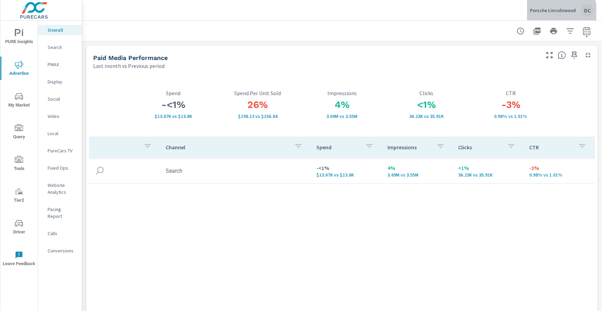
click at [549, 14] on div "Porsche Lincolnwood [GEOGRAPHIC_DATA]" at bounding box center [562, 10] width 64 height 12
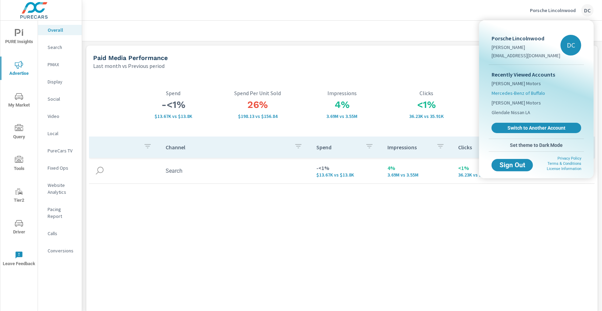
click at [518, 93] on span "Mercedes-Benz of Buffalo" at bounding box center [517, 93] width 53 height 7
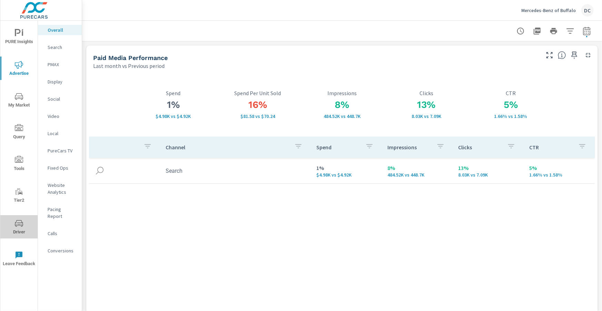
click at [22, 221] on icon "nav menu" at bounding box center [19, 223] width 8 height 8
